Goal: Book appointment/travel/reservation

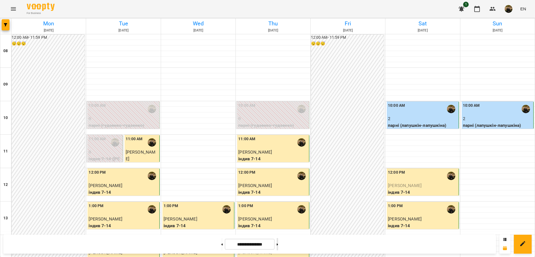
click at [278, 196] on button at bounding box center [277, 244] width 1 height 12
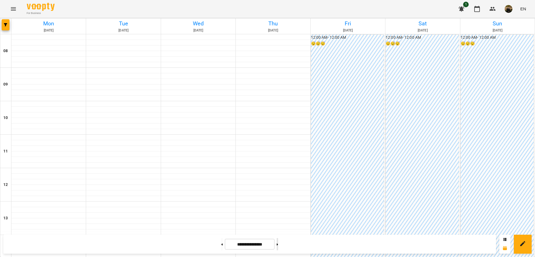
click at [278, 196] on button at bounding box center [277, 244] width 1 height 12
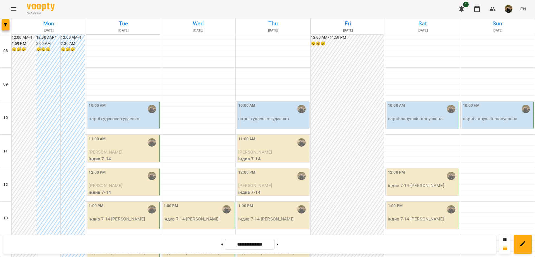
scroll to position [43, 0]
click at [221, 196] on button at bounding box center [221, 244] width 1 height 12
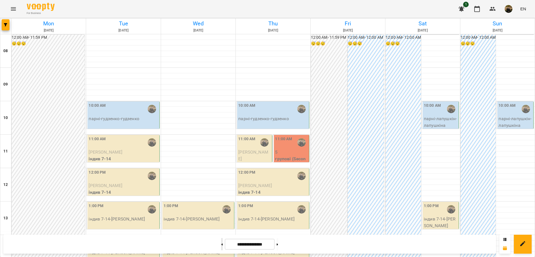
click at [221, 196] on button at bounding box center [221, 244] width 1 height 12
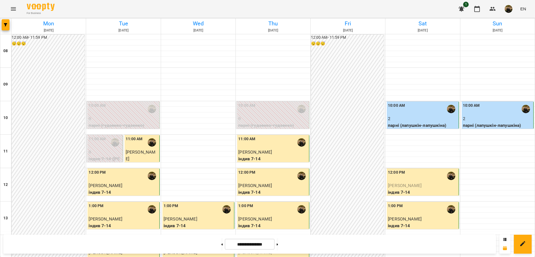
scroll to position [198, 0]
click at [278, 196] on button at bounding box center [277, 244] width 1 height 12
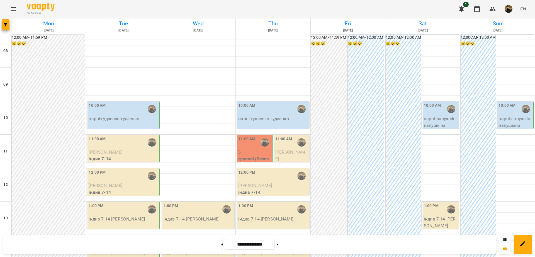
scroll to position [50, 0]
click at [278, 196] on button at bounding box center [277, 244] width 1 height 12
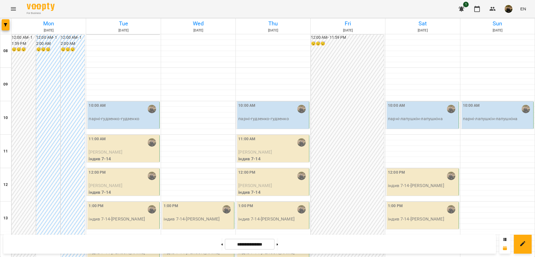
scroll to position [53, 0]
click at [221, 196] on button at bounding box center [221, 244] width 1 height 12
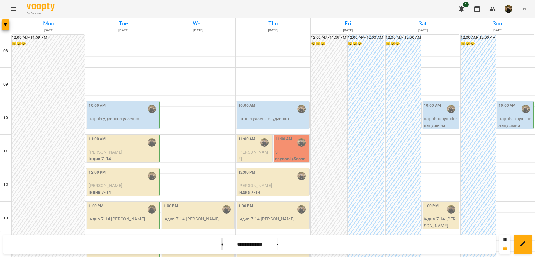
click at [221, 196] on button at bounding box center [221, 244] width 1 height 12
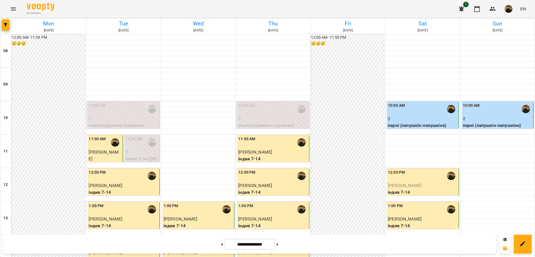
scroll to position [52, 0]
click at [278, 196] on icon at bounding box center [277, 244] width 1 height 2
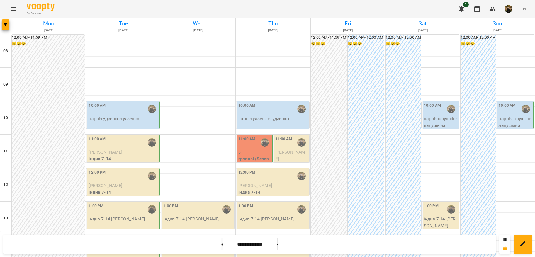
click at [278, 196] on icon at bounding box center [277, 244] width 1 height 2
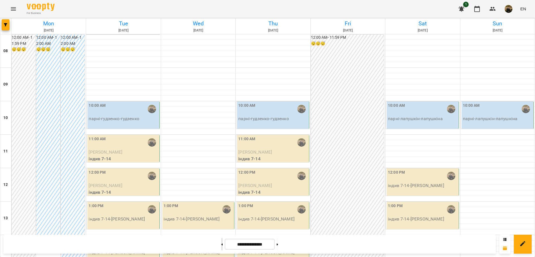
click at [221, 196] on button at bounding box center [221, 244] width 1 height 12
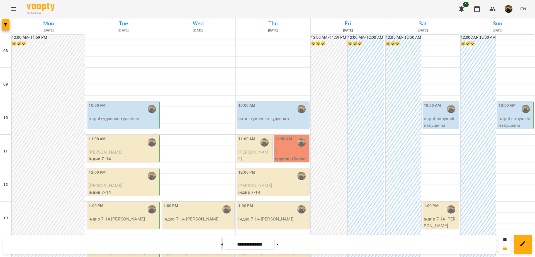
click at [221, 196] on button at bounding box center [221, 244] width 1 height 12
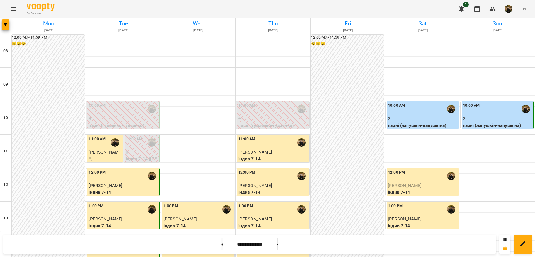
click at [278, 196] on button at bounding box center [277, 244] width 1 height 12
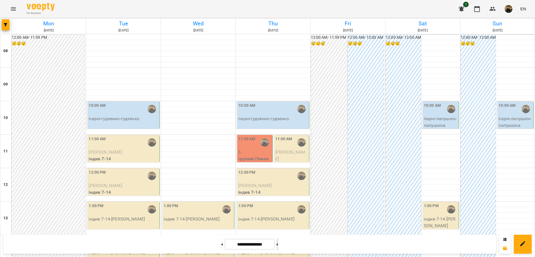
click at [278, 196] on button at bounding box center [277, 244] width 1 height 12
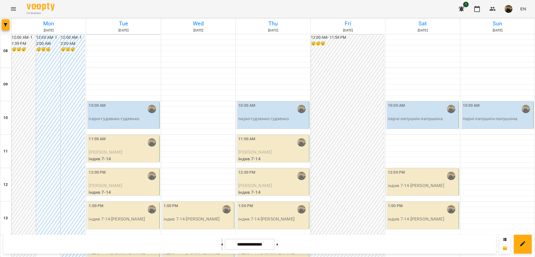
click at [221, 196] on button at bounding box center [221, 244] width 1 height 12
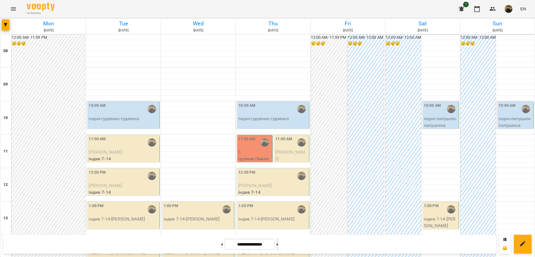
click at [278, 196] on button at bounding box center [277, 244] width 1 height 12
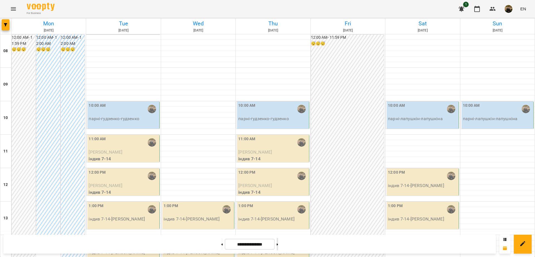
click at [278, 196] on button at bounding box center [277, 244] width 1 height 12
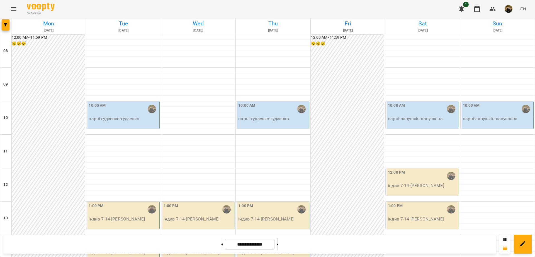
click at [278, 196] on button at bounding box center [277, 244] width 1 height 12
click at [233, 196] on input "**********" at bounding box center [250, 244] width 50 height 11
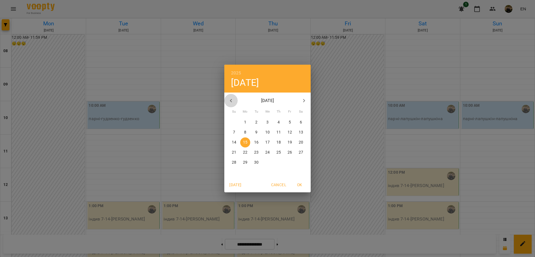
click at [232, 101] on icon "button" at bounding box center [231, 100] width 7 height 7
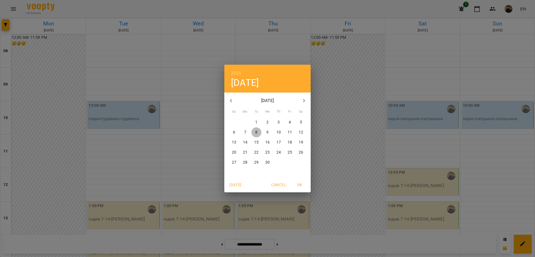
click at [255, 133] on p "8" at bounding box center [256, 133] width 2 height 6
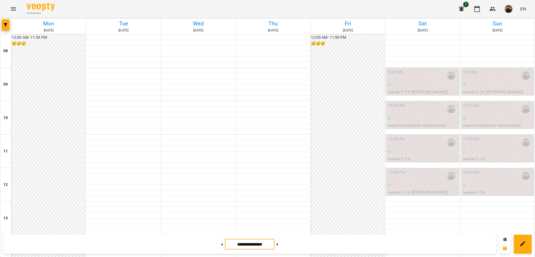
click at [244, 196] on input "**********" at bounding box center [250, 244] width 50 height 11
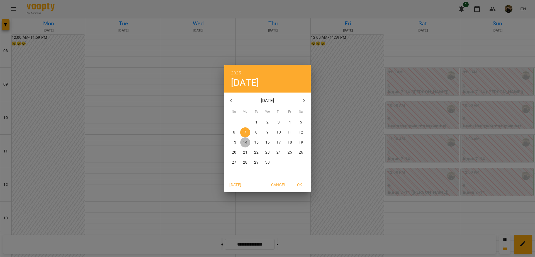
click at [247, 143] on p "14" at bounding box center [245, 143] width 4 height 6
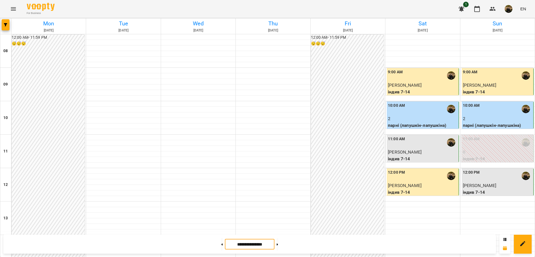
scroll to position [243, 0]
click at [247, 196] on input "**********" at bounding box center [250, 244] width 50 height 11
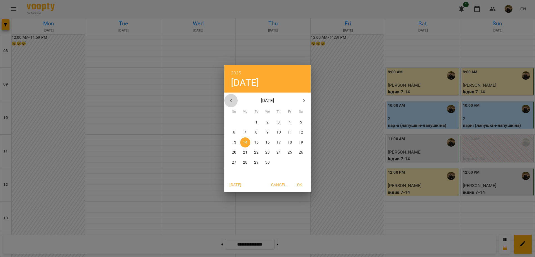
click at [229, 102] on icon "button" at bounding box center [231, 100] width 7 height 7
click at [247, 141] on p "10" at bounding box center [245, 143] width 4 height 6
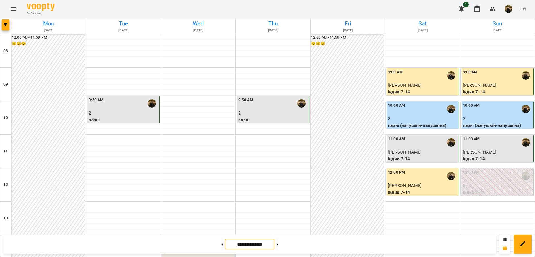
scroll to position [124, 0]
click at [221, 196] on button at bounding box center [221, 244] width 1 height 12
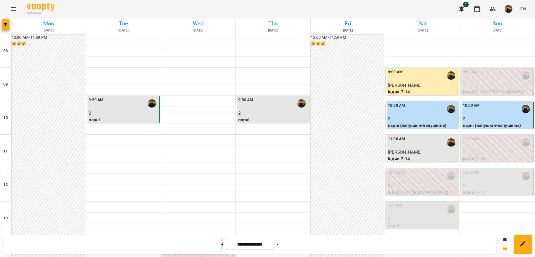
click at [221, 196] on button at bounding box center [221, 244] width 1 height 12
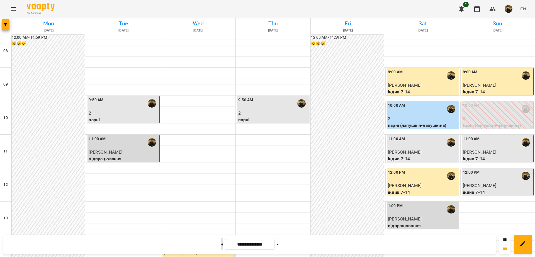
click at [221, 196] on button at bounding box center [221, 244] width 1 height 12
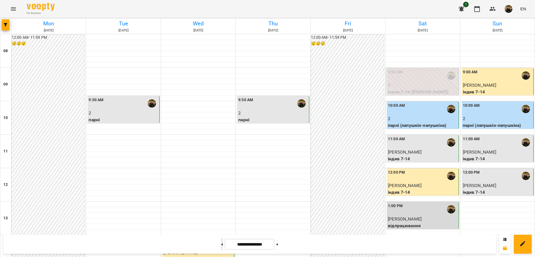
click at [221, 196] on button at bounding box center [221, 244] width 1 height 12
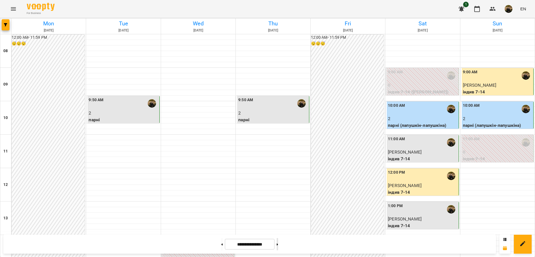
click at [278, 196] on button at bounding box center [277, 244] width 1 height 12
type input "**********"
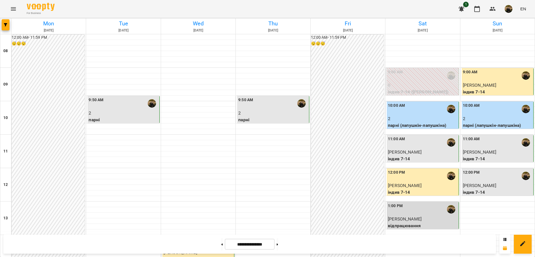
scroll to position [246, 0]
